Goal: Use online tool/utility: Use online tool/utility

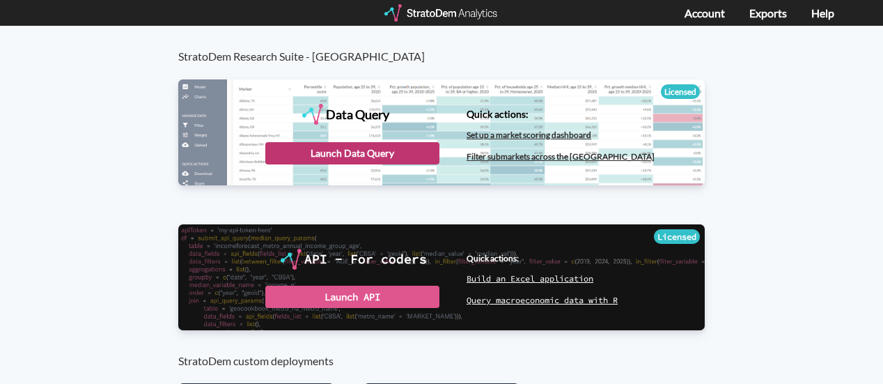
click at [417, 151] on div "Launch Data Query" at bounding box center [352, 153] width 174 height 22
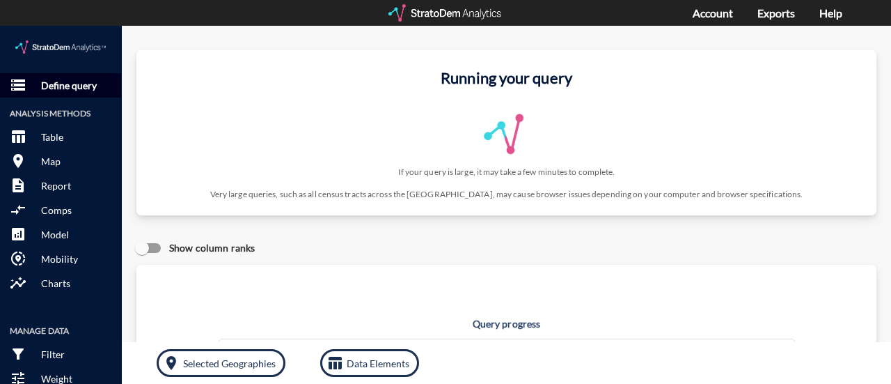
click p "Define query"
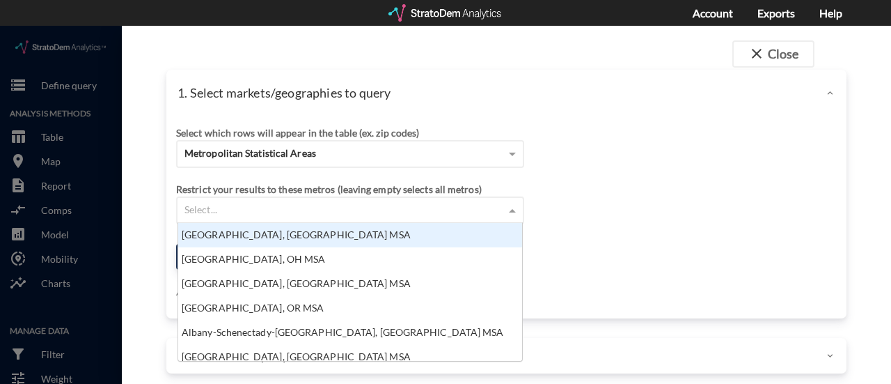
click div "Select..."
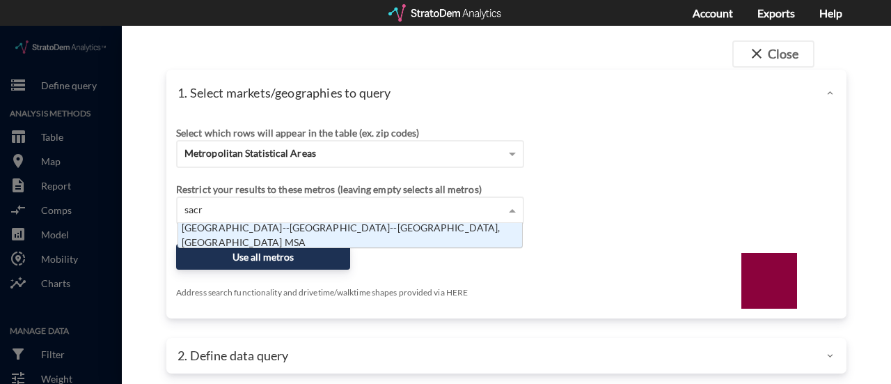
scroll to position [11, 9]
type input "sacra"
click div "Sacramento--Roseville--Arden-Arcade, CA MSA"
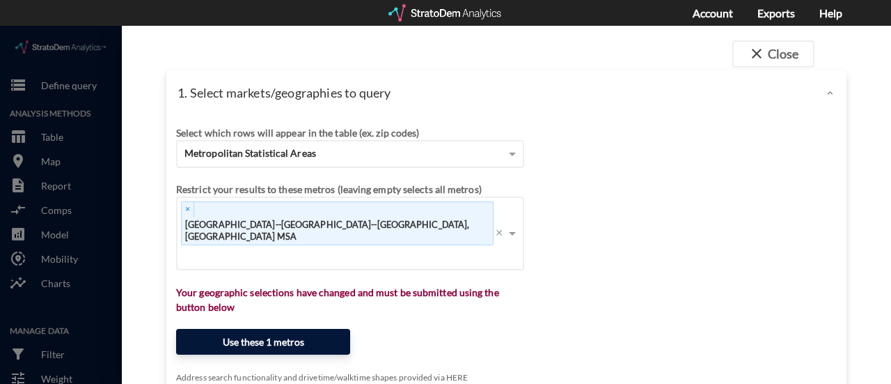
click button "Use these 1 metros"
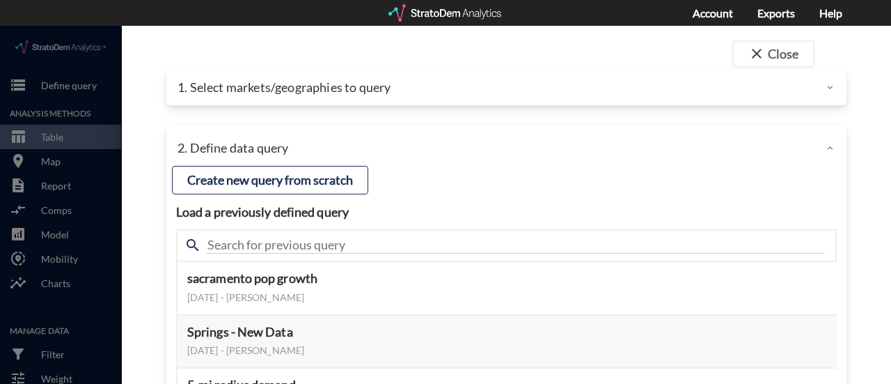
click div
click button "close Close"
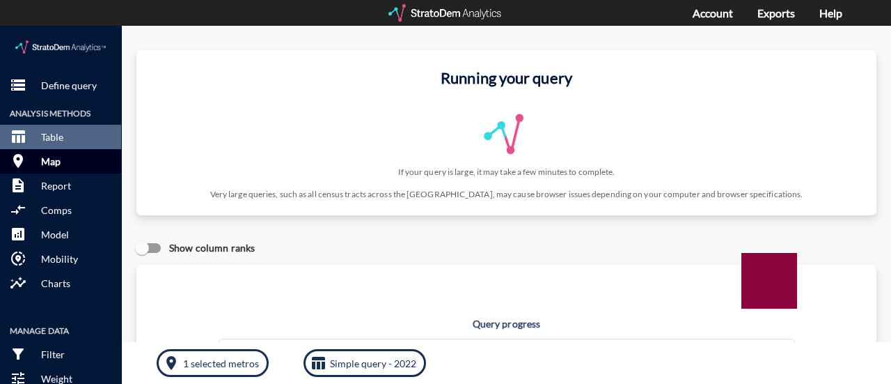
click button "room Map"
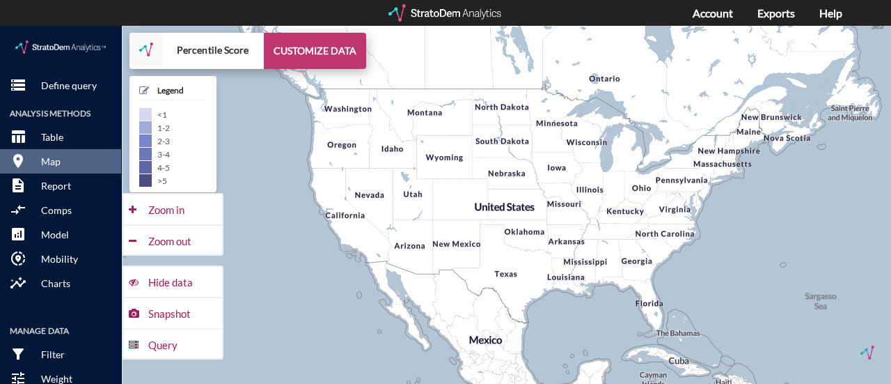
click button "CUSTOMIZE DATA"
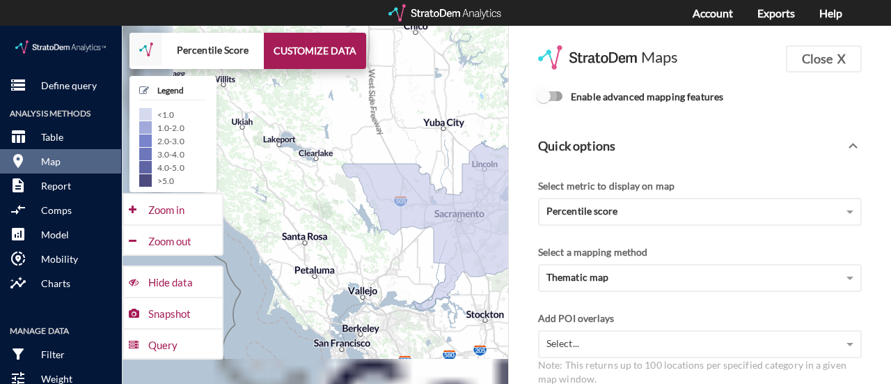
click input "Enable advanced mapping features"
checkbox input "true"
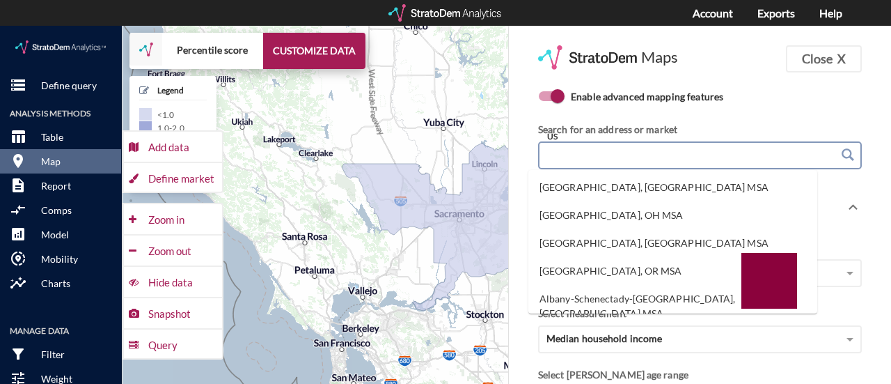
click input "US"
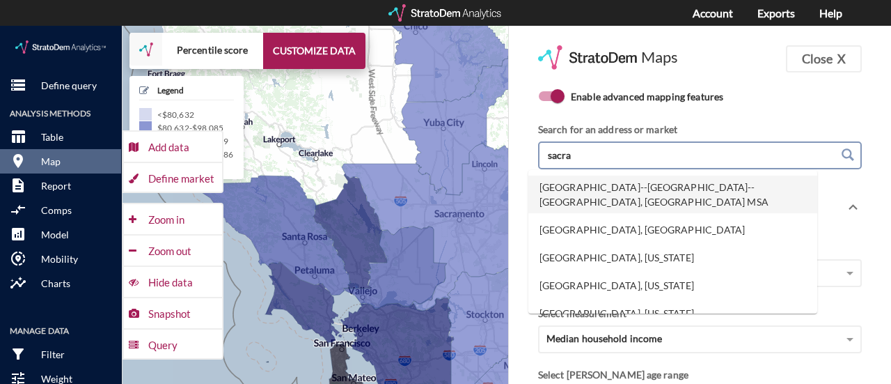
click li "Sacramento--Roseville--Arden-Arcade, CA MSA"
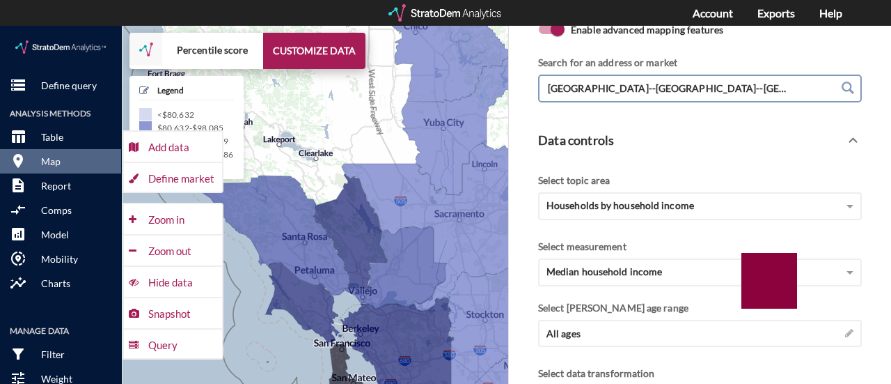
scroll to position [139, 0]
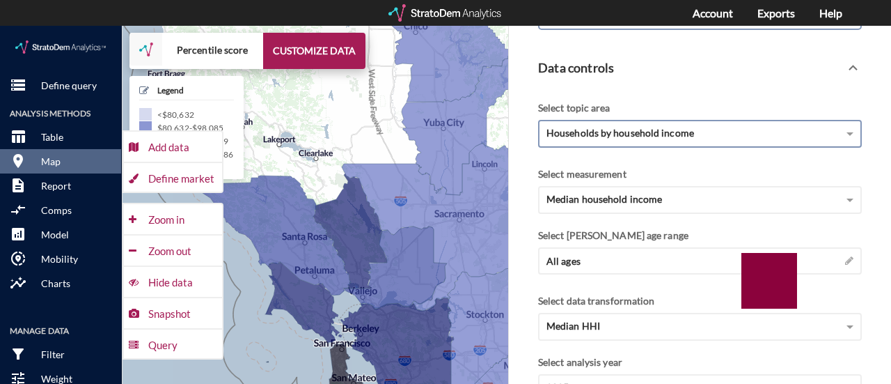
type input "Sacramento--Roseville--Arden-Arcade, CA MSA"
click div "Households by household income"
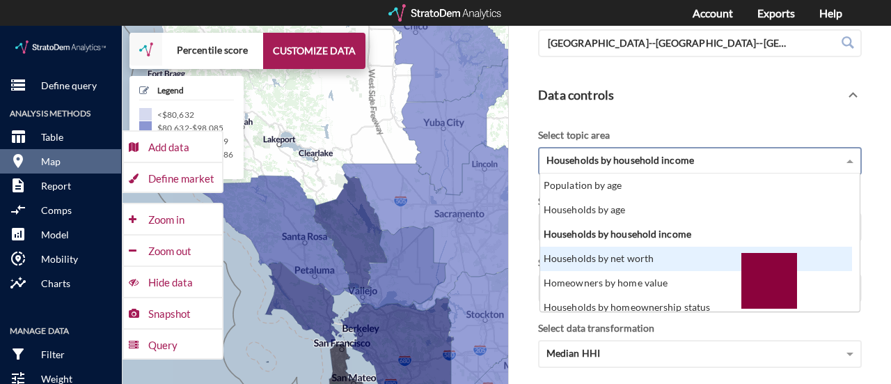
scroll to position [70, 0]
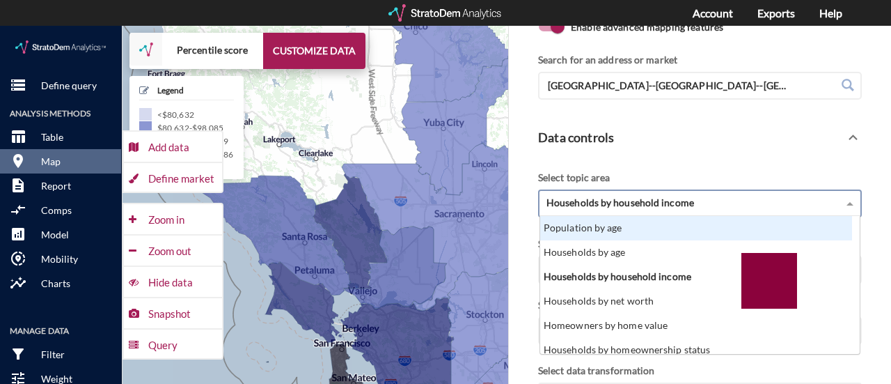
click div "Population by age"
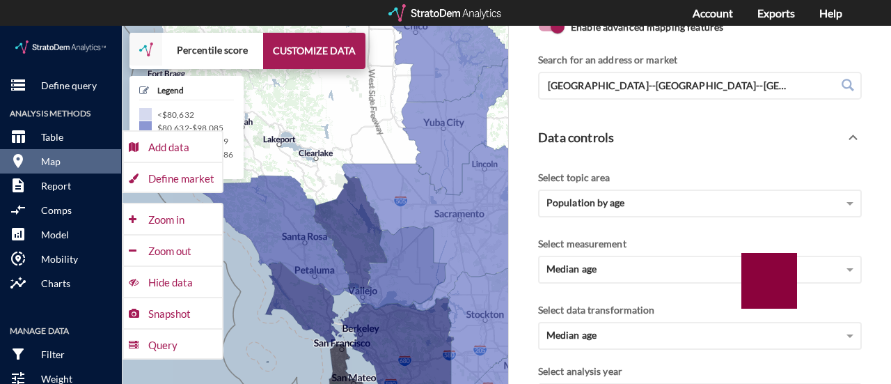
click div "Data controls"
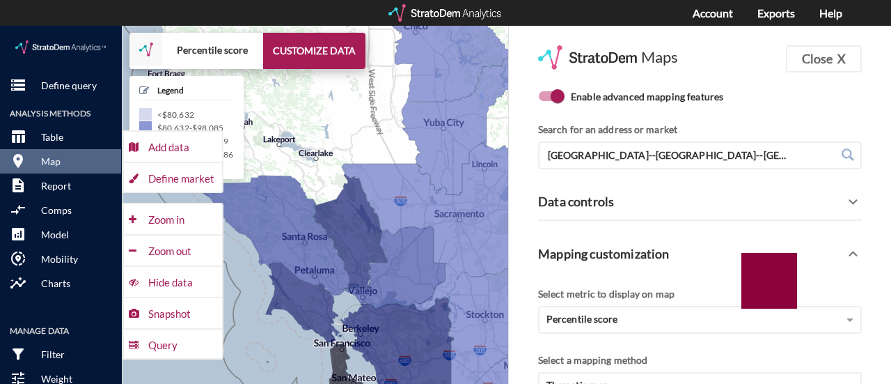
scroll to position [139, 0]
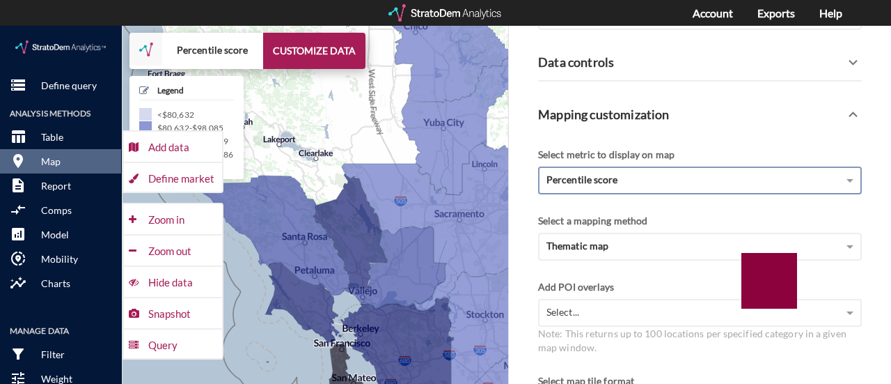
click div "Percentile score"
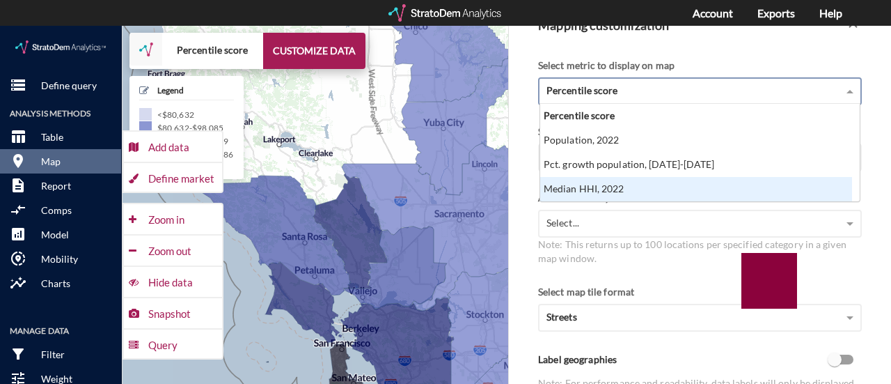
scroll to position [209, 0]
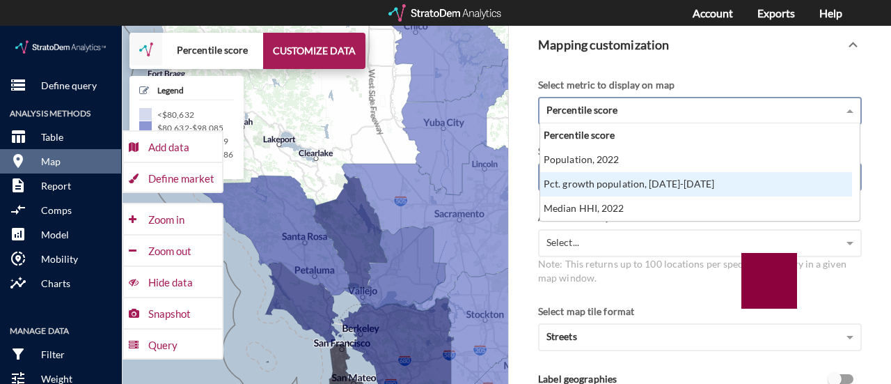
click div "Pct. growth population, 2022-2027"
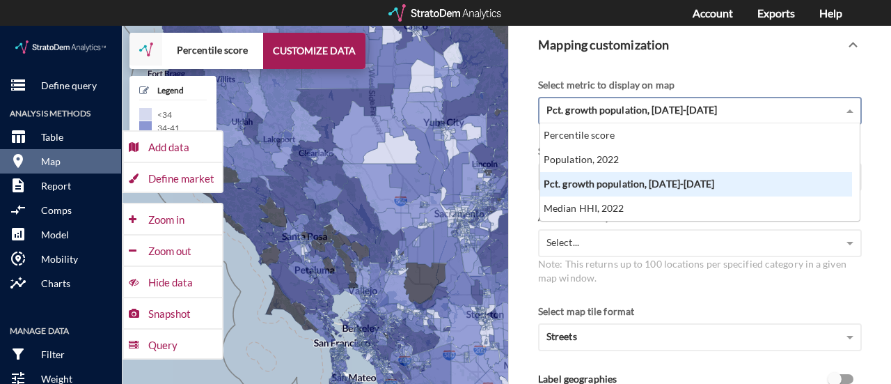
click span "Pct. growth population, 2022-2027"
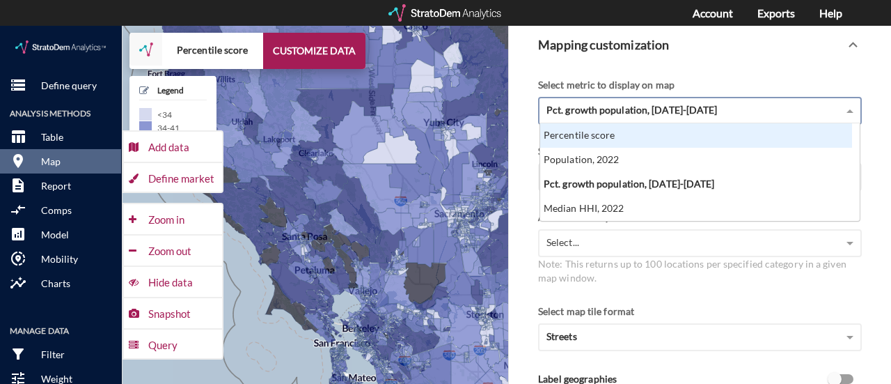
scroll to position [70, 0]
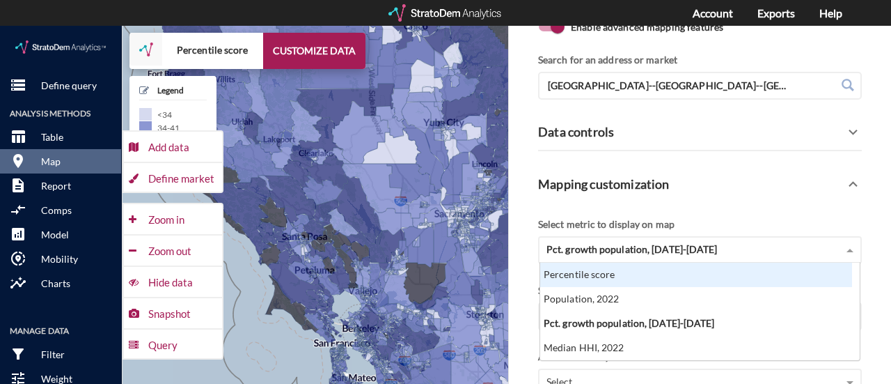
click div "Mapping customization"
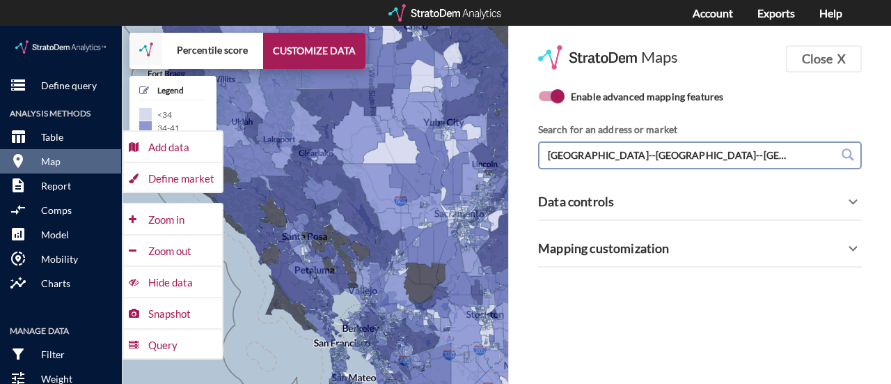
scroll to position [0, 0]
click icon
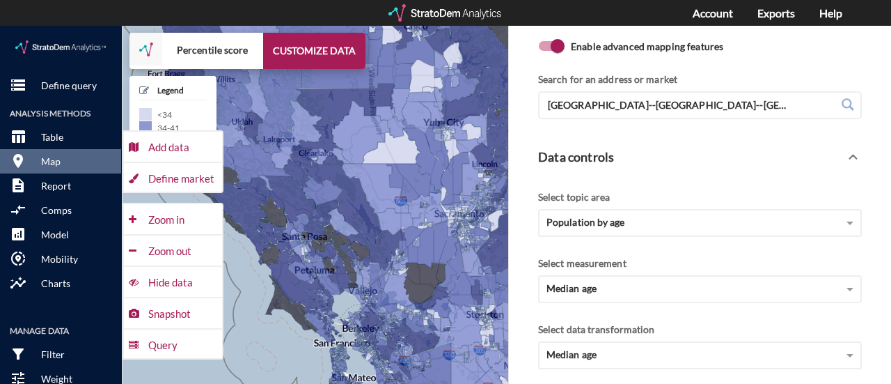
scroll to position [70, 0]
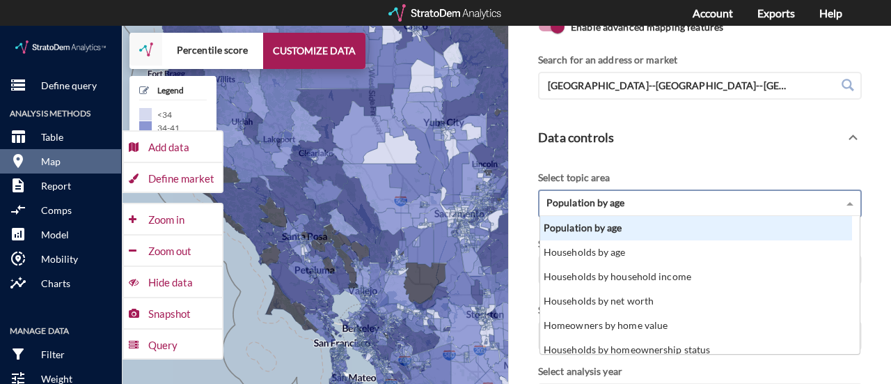
click div "Population by age"
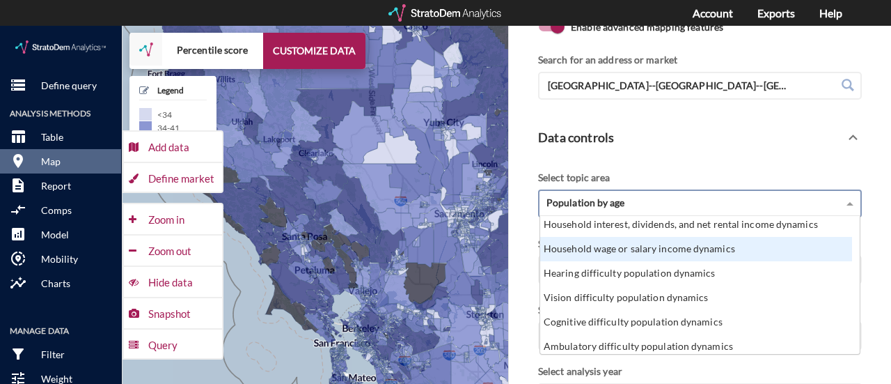
scroll to position [279, 0]
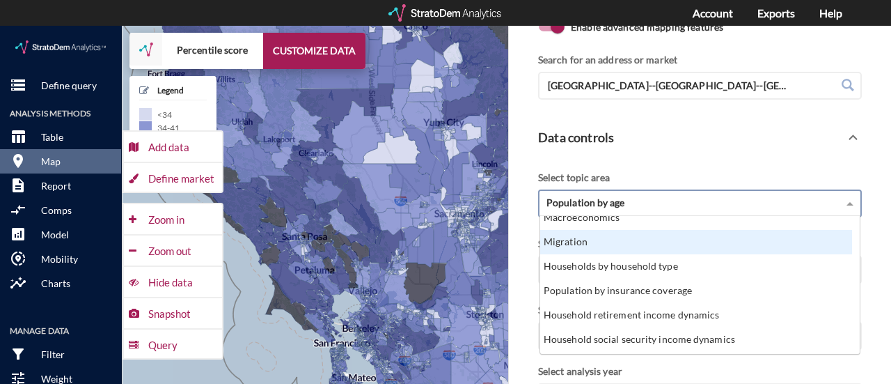
click div "Migration"
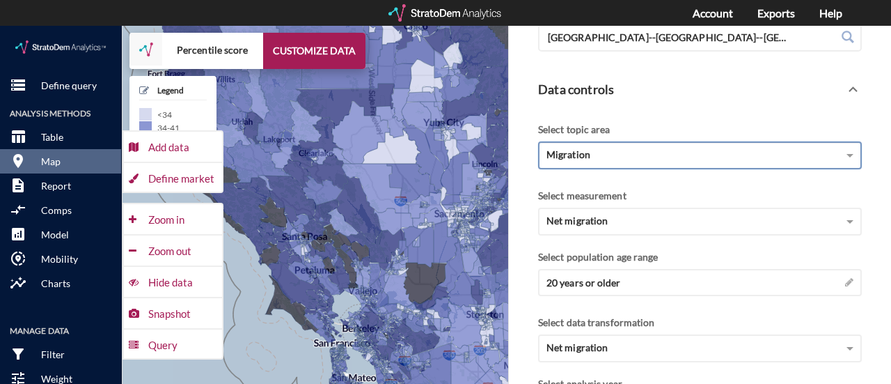
scroll to position [139, 0]
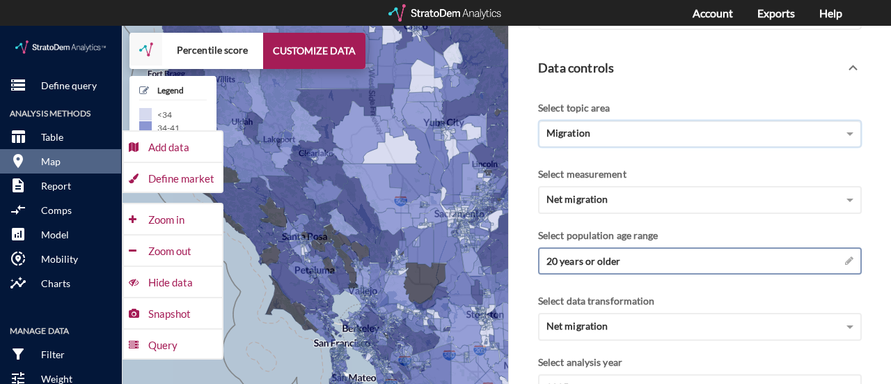
click div "20 years or older →"
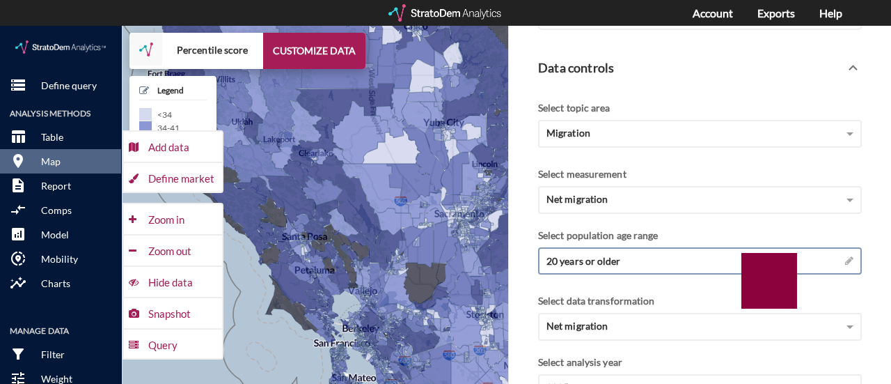
click div "20 years or older →"
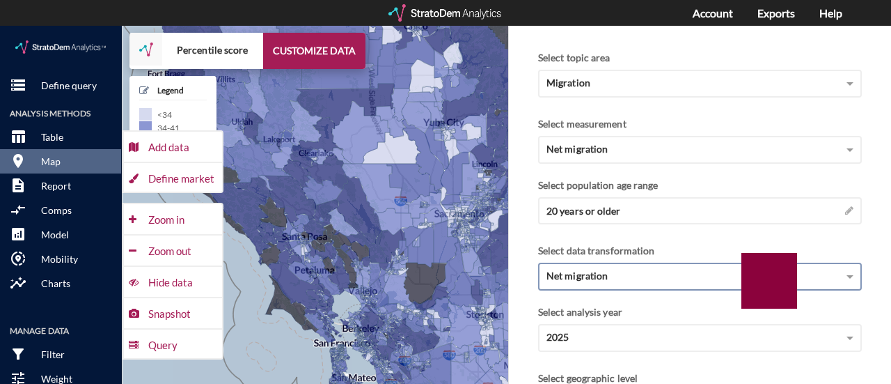
scroll to position [209, 0]
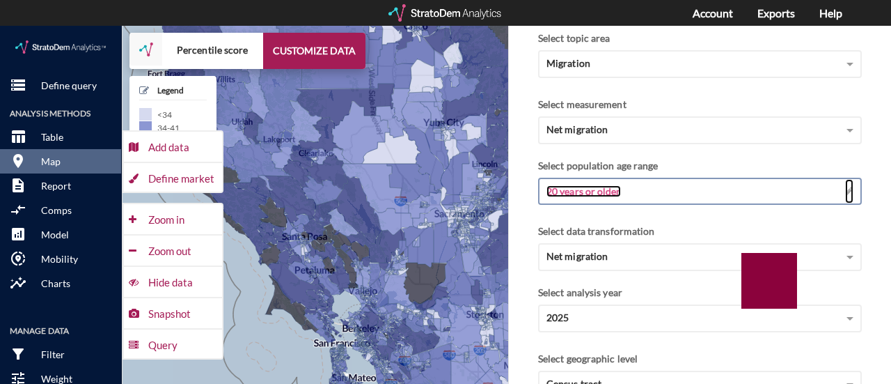
click span "20 years or older"
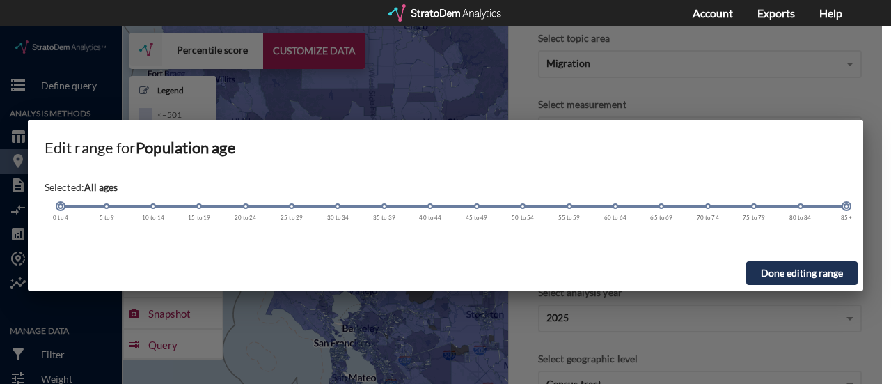
drag, startPoint x: 245, startPoint y: 181, endPoint x: 113, endPoint y: 167, distance: 133.1
click div "Selected: All ages 0 to 4 5 to 9 10 to 14 15 to 19 20 to 24 25 to 29 30 to 34 3…"
click button "Done editing range"
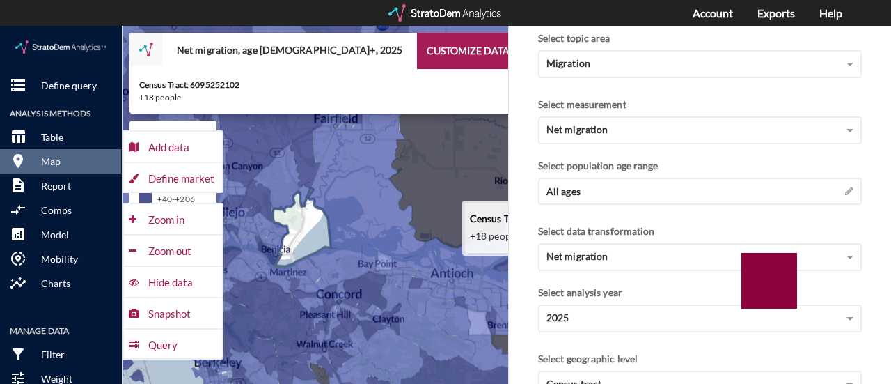
drag, startPoint x: 446, startPoint y: 174, endPoint x: 251, endPoint y: 208, distance: 198.5
click icon
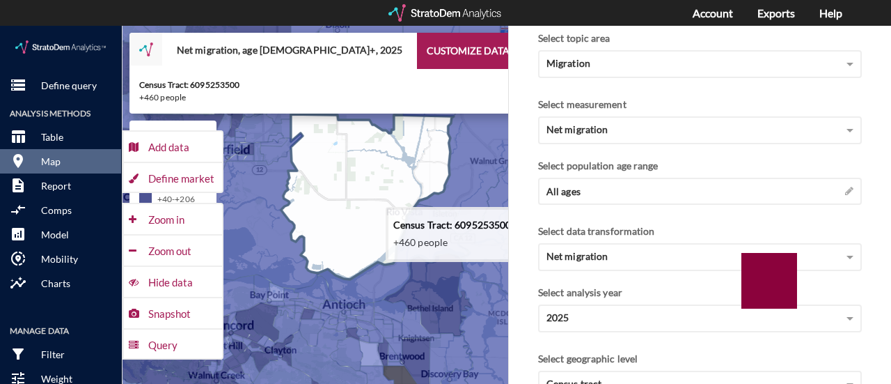
drag, startPoint x: 395, startPoint y: 173, endPoint x: 333, endPoint y: 201, distance: 68.0
click icon
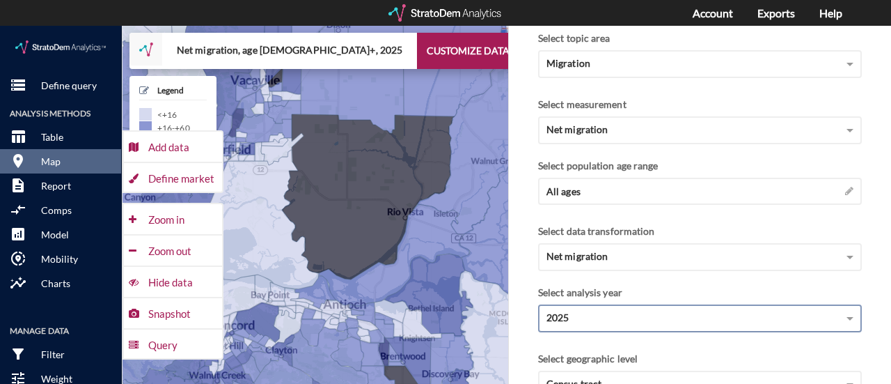
scroll to position [84, 0]
click div "2025"
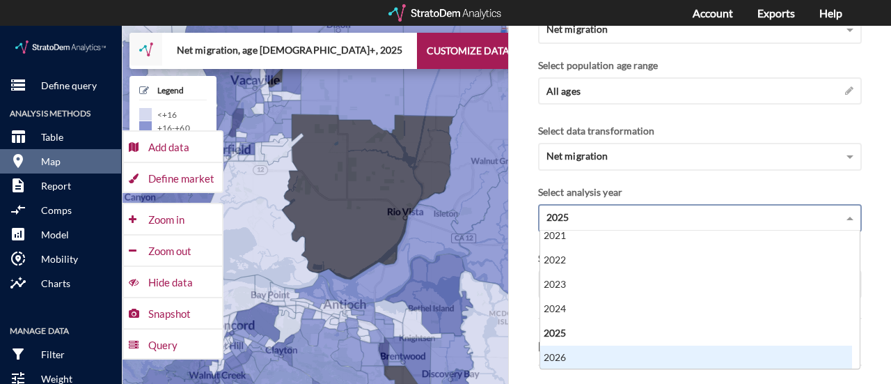
click div "2026"
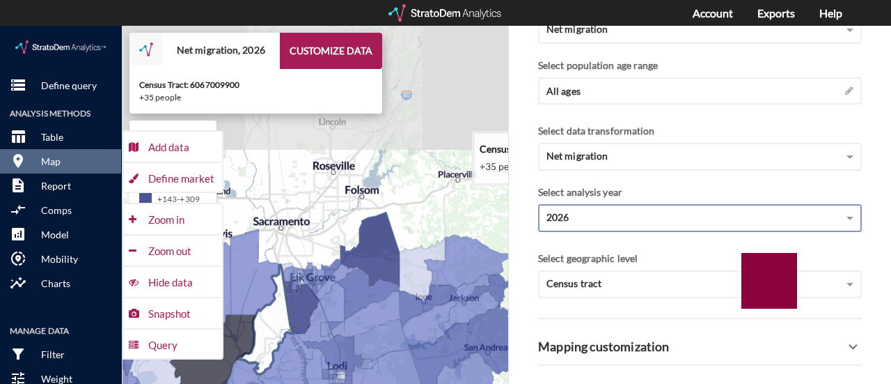
drag, startPoint x: 467, startPoint y: 135, endPoint x: 281, endPoint y: 283, distance: 238.0
click icon
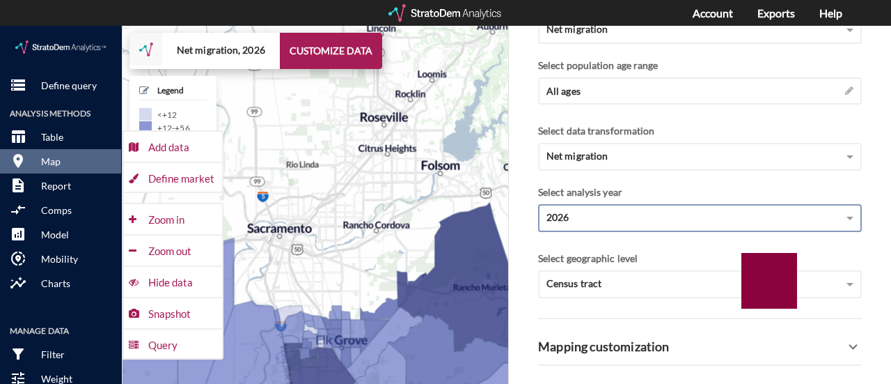
drag, startPoint x: 309, startPoint y: 188, endPoint x: 348, endPoint y: 171, distance: 42.4
click div "+ − Net migration, 2026 CUSTOMIZE DATA Legend < +12 +12 - +56 +56 - +143 +143 -…"
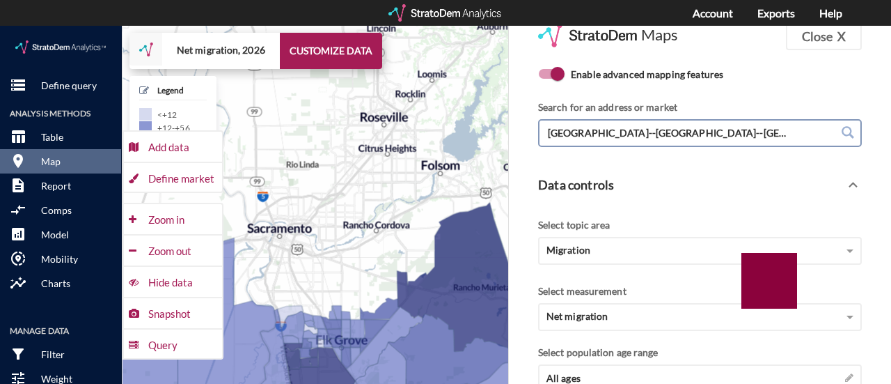
scroll to position [0, 0]
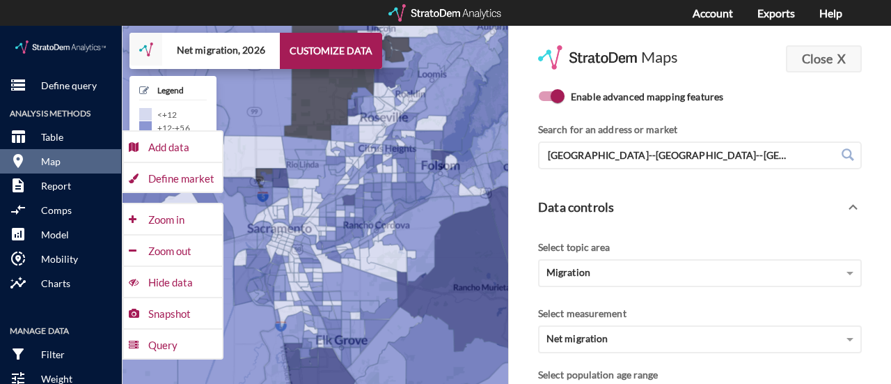
click button "Close X"
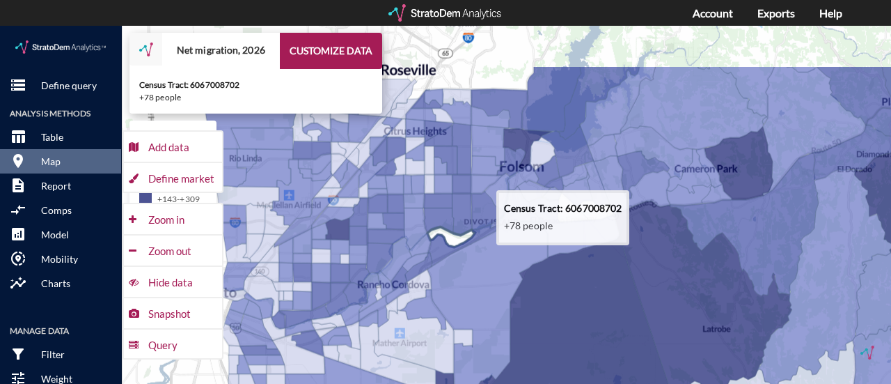
drag, startPoint x: 343, startPoint y: 132, endPoint x: 460, endPoint y: 212, distance: 142.0
click icon
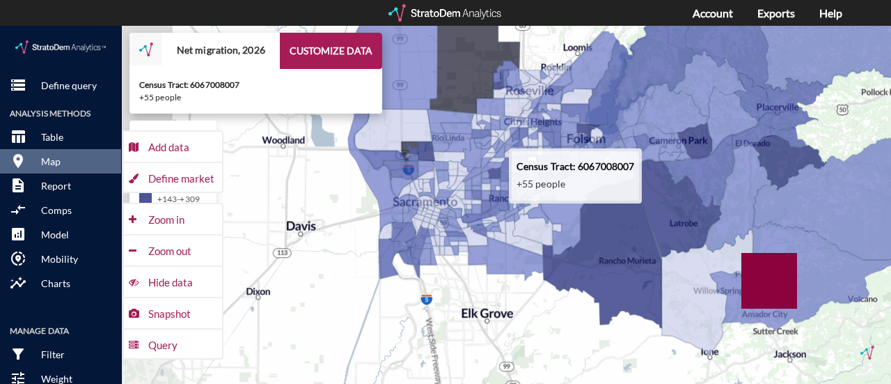
drag, startPoint x: 425, startPoint y: 166, endPoint x: 527, endPoint y: 134, distance: 106.6
click g
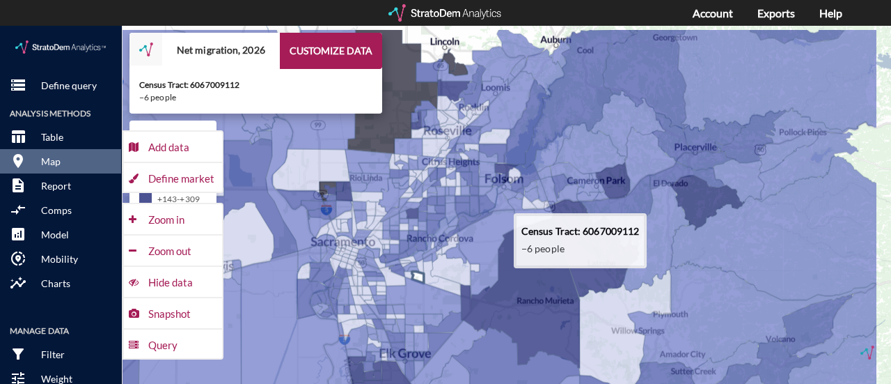
drag, startPoint x: 506, startPoint y: 205, endPoint x: 429, endPoint y: 235, distance: 82.3
click icon
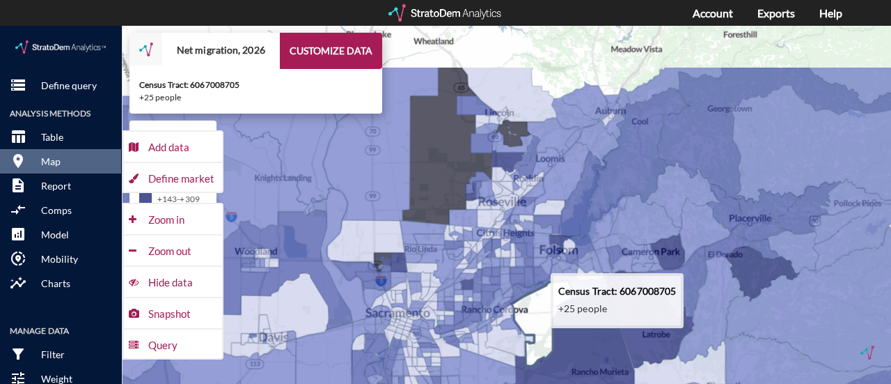
drag, startPoint x: 498, startPoint y: 202, endPoint x: 549, endPoint y: 279, distance: 91.9
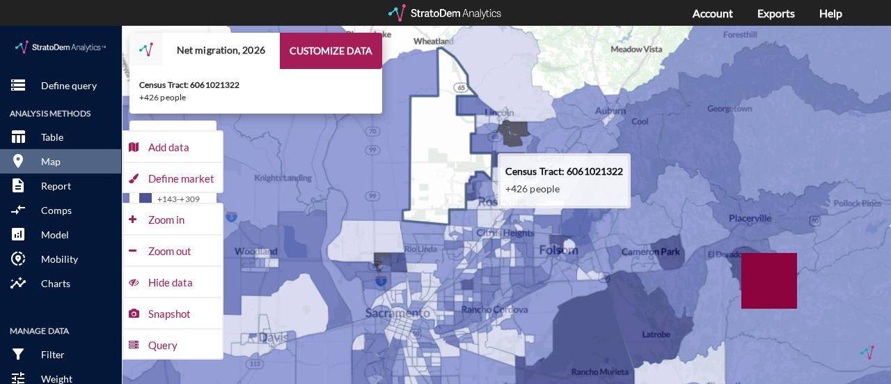
click icon
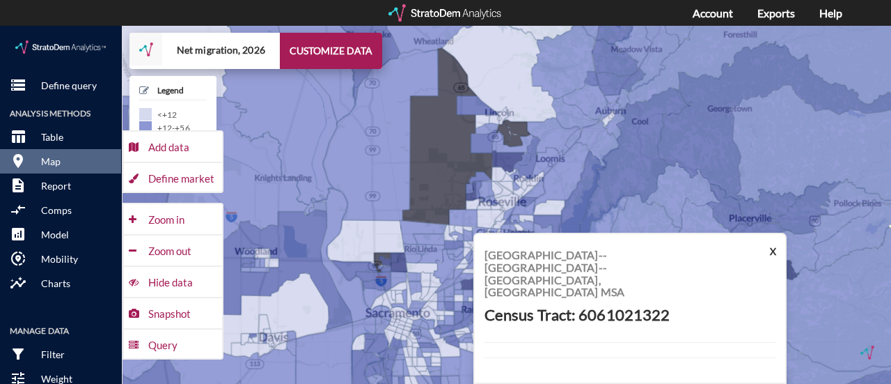
scroll to position [609, 0]
click button "X"
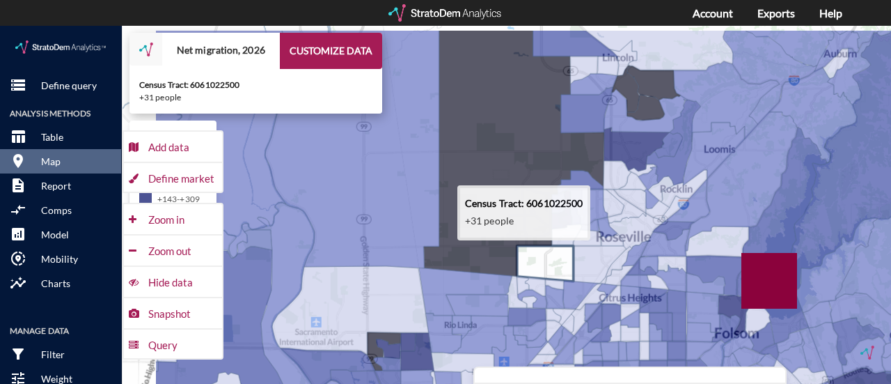
drag, startPoint x: 449, startPoint y: 184, endPoint x: 557, endPoint y: 223, distance: 114.8
click icon
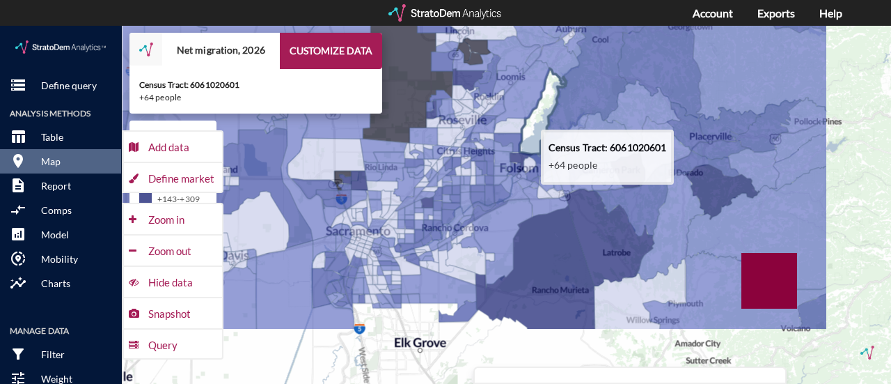
drag, startPoint x: 671, startPoint y: 189, endPoint x: 539, endPoint y: 96, distance: 161.5
click icon
